Goal: Transaction & Acquisition: Purchase product/service

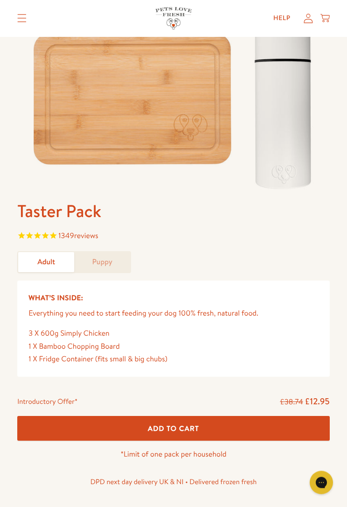
scroll to position [170, 0]
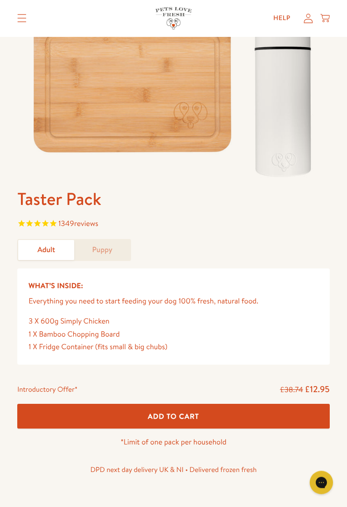
click at [99, 251] on link "Puppy" at bounding box center [102, 251] width 56 height 20
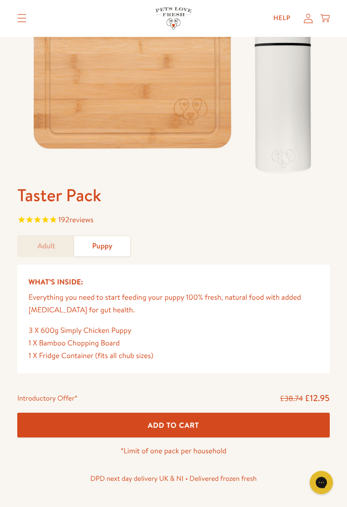
scroll to position [174, 0]
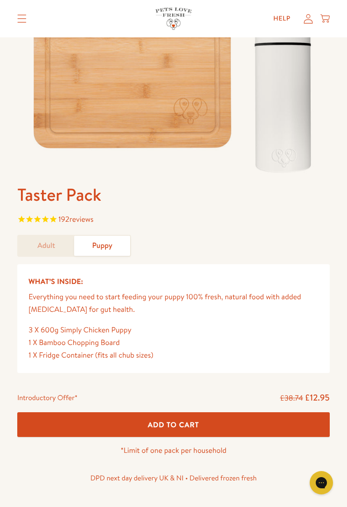
click at [51, 239] on link "Adult" at bounding box center [46, 246] width 56 height 20
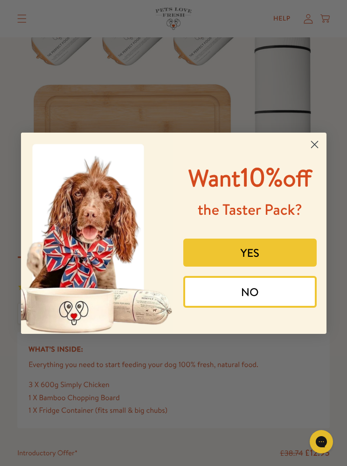
scroll to position [106, 0]
click at [261, 267] on button "YES" at bounding box center [251, 253] width 134 height 28
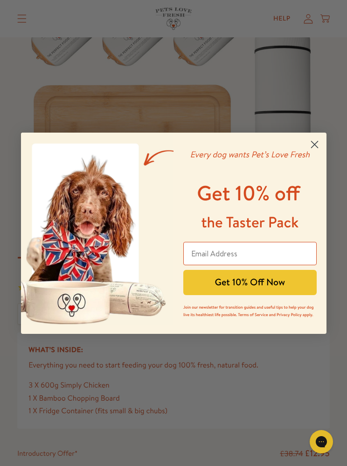
click at [239, 252] on input "Email Address" at bounding box center [251, 253] width 134 height 23
type input "bfallon56@gmail.com"
click at [265, 286] on button "Get 10% Off Now" at bounding box center [251, 282] width 134 height 25
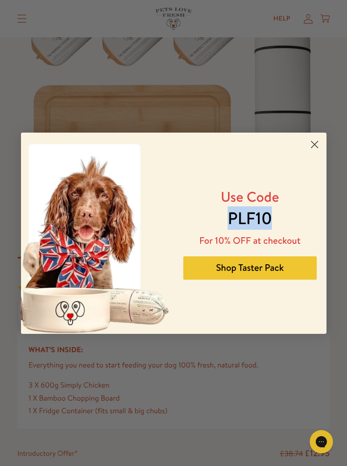
click at [252, 270] on button "Shop Taster Pack" at bounding box center [251, 267] width 134 height 23
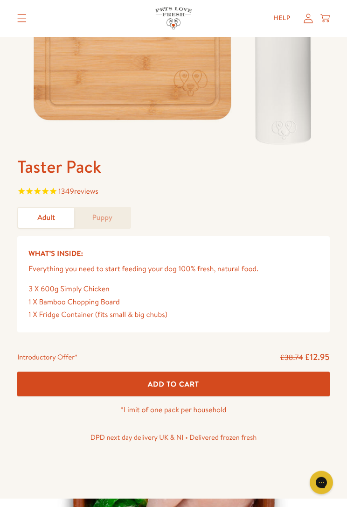
scroll to position [213, 0]
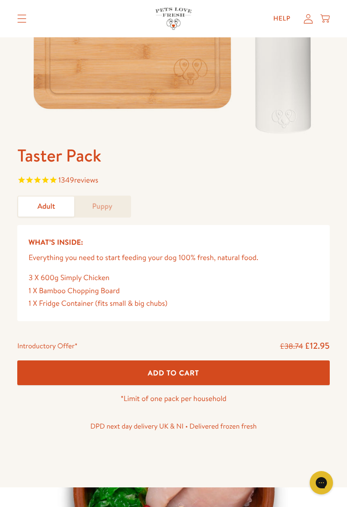
click at [191, 365] on button "Add To Cart" at bounding box center [173, 373] width 313 height 25
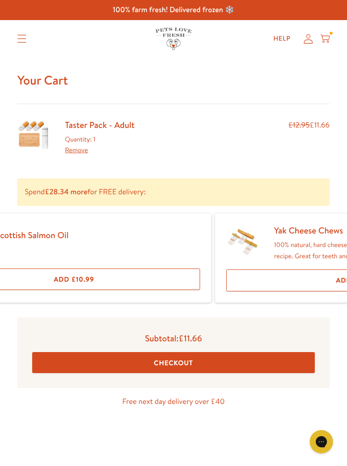
scroll to position [0, 107]
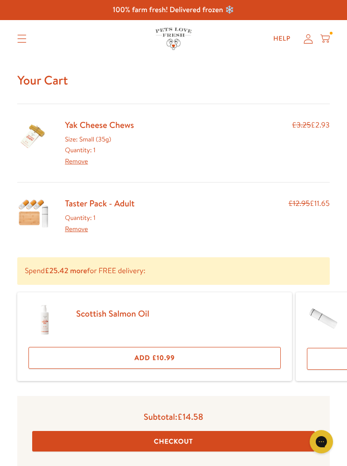
click at [78, 122] on link "Yak Cheese Chews" at bounding box center [99, 125] width 69 height 12
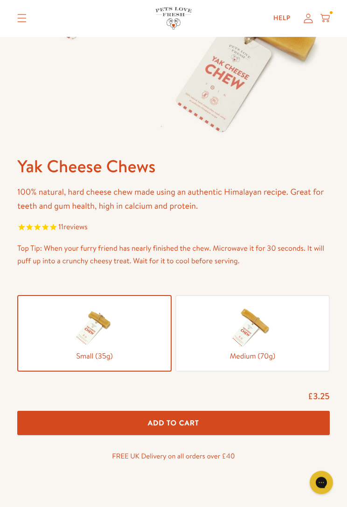
scroll to position [217, 0]
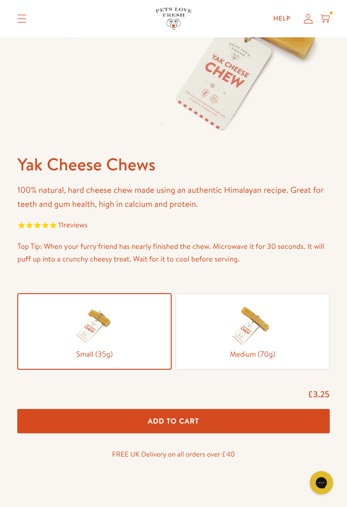
click at [275, 328] on img at bounding box center [252, 325] width 47 height 47
click at [0, 0] on input "Medium (70g)" at bounding box center [0, 0] width 0 height 0
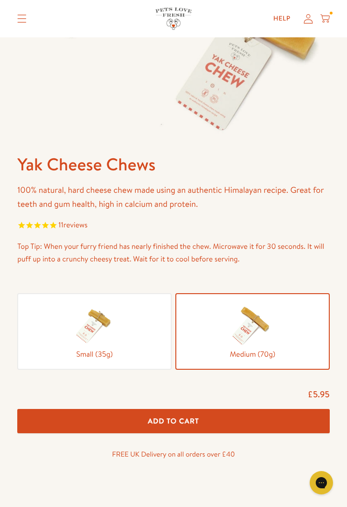
click at [90, 341] on img at bounding box center [94, 325] width 47 height 47
click at [0, 0] on input "Small (35g)" at bounding box center [0, 0] width 0 height 0
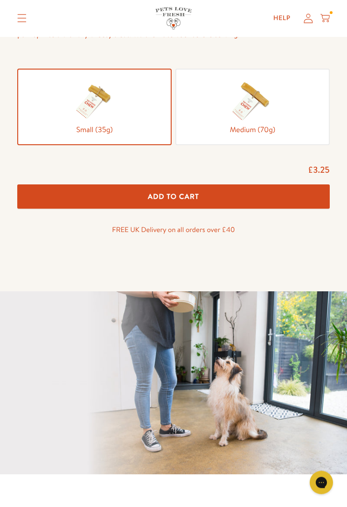
scroll to position [442, 0]
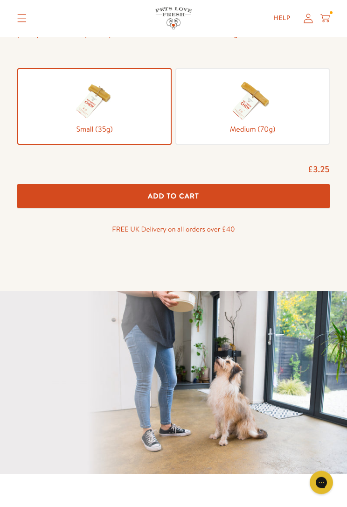
click at [199, 193] on span "Add To Cart" at bounding box center [173, 196] width 51 height 10
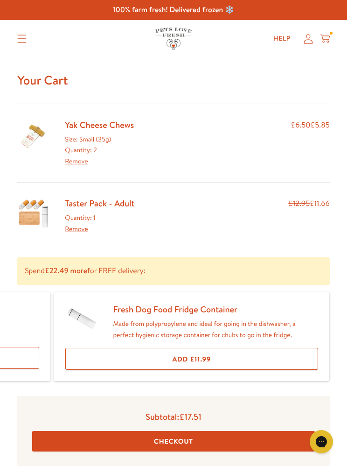
scroll to position [0, 241]
click at [115, 203] on link "Taster Pack - Adult" at bounding box center [100, 203] width 70 height 12
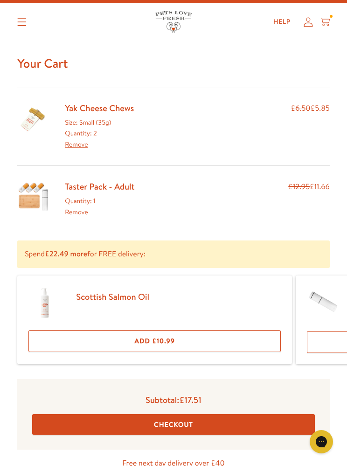
scroll to position [0, 0]
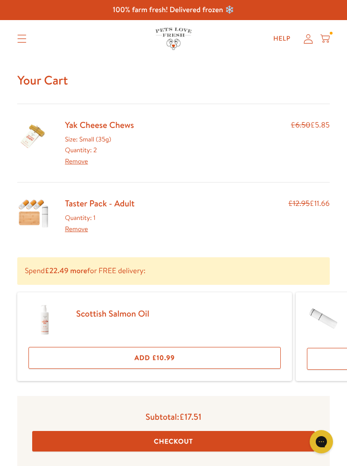
click at [118, 125] on link "Yak Cheese Chews" at bounding box center [99, 125] width 69 height 12
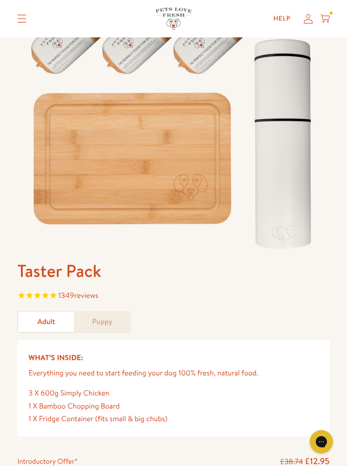
scroll to position [96, 0]
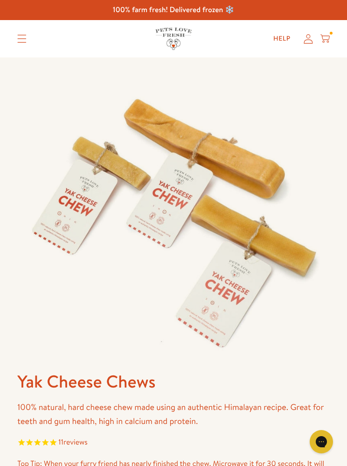
click at [330, 33] on div at bounding box center [331, 33] width 3 height 3
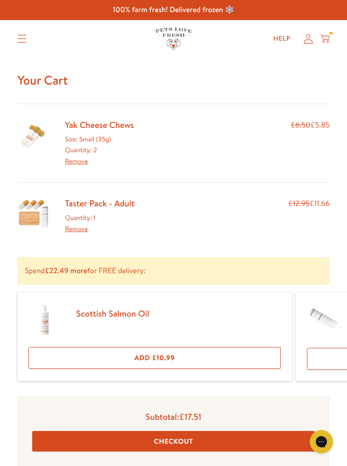
click at [78, 159] on link "Remove" at bounding box center [76, 160] width 23 height 9
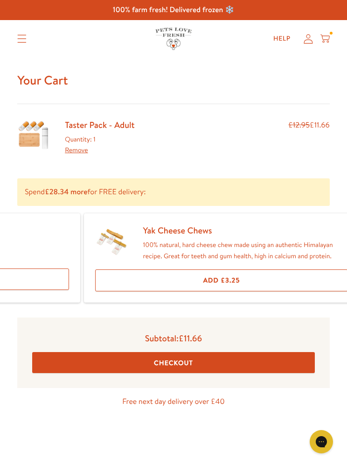
scroll to position [0, 212]
click at [229, 277] on button "Add £3.25" at bounding box center [221, 280] width 253 height 22
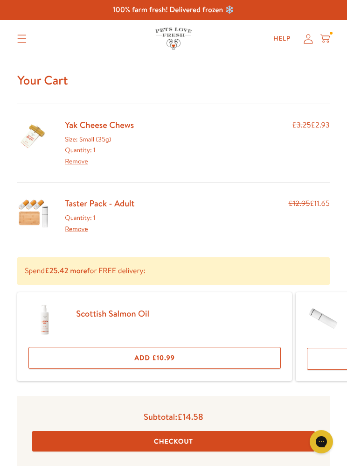
click at [201, 440] on button "Checkout" at bounding box center [173, 441] width 283 height 21
